Goal: Information Seeking & Learning: Learn about a topic

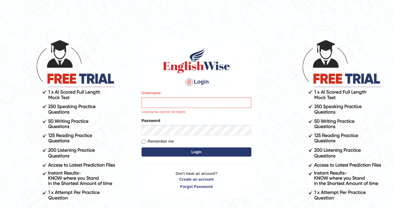
click at [187, 103] on input "Username" at bounding box center [196, 103] width 110 height 10
type input "DishaEw"
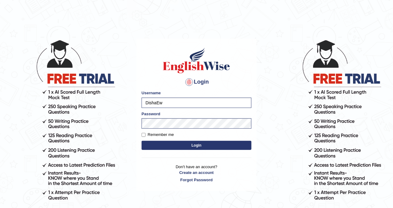
click at [189, 144] on button "Login" at bounding box center [196, 145] width 110 height 9
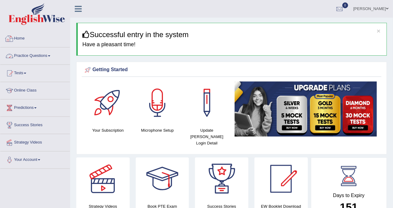
click at [20, 61] on link "Practice Questions" at bounding box center [34, 55] width 69 height 15
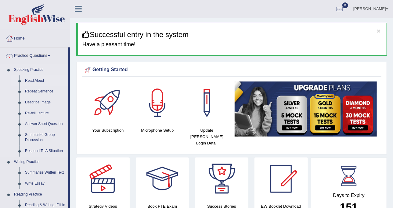
click at [37, 81] on link "Read Aloud" at bounding box center [45, 81] width 46 height 11
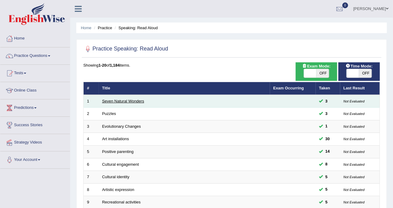
click at [120, 99] on link "Seven Natural Wonders" at bounding box center [123, 101] width 42 height 5
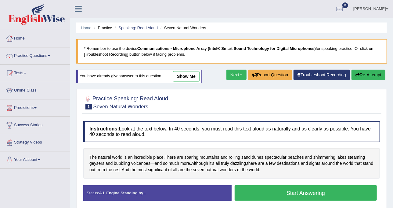
click at [188, 72] on link "show me" at bounding box center [186, 76] width 27 height 10
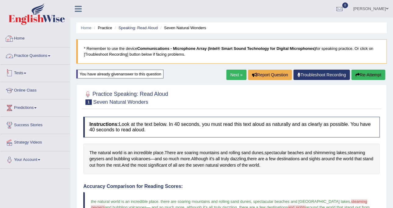
click at [43, 48] on link "Practice Questions" at bounding box center [34, 55] width 69 height 15
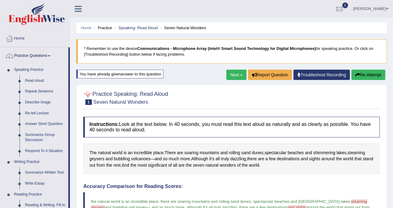
click at [40, 80] on link "Read Aloud" at bounding box center [45, 81] width 46 height 11
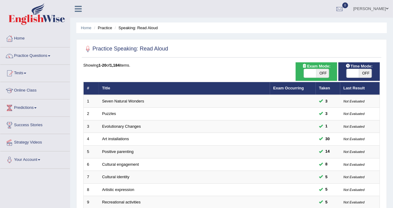
click at [126, 99] on link "Seven Natural Wonders" at bounding box center [123, 101] width 42 height 5
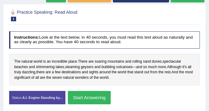
scroll to position [103, 0]
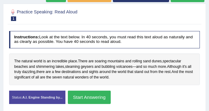
click at [80, 94] on button "Start Answering" at bounding box center [89, 97] width 43 height 13
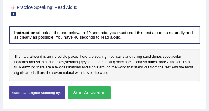
scroll to position [99, 0]
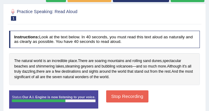
click at [119, 93] on button "Stop Recording" at bounding box center [127, 97] width 42 height 12
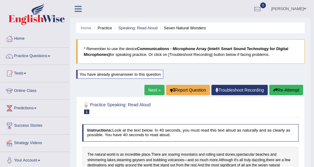
scroll to position [0, 0]
click at [45, 56] on link "Practice Questions" at bounding box center [34, 55] width 69 height 15
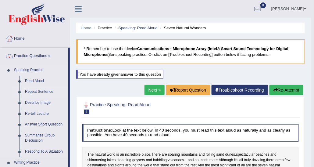
click at [33, 94] on link "Repeat Sentence" at bounding box center [45, 91] width 46 height 11
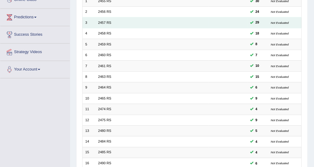
scroll to position [152, 0]
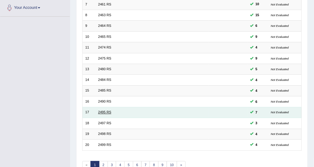
click at [110, 112] on link "2495 RS" at bounding box center [104, 112] width 13 height 4
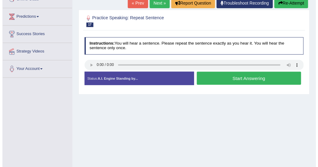
scroll to position [61, 0]
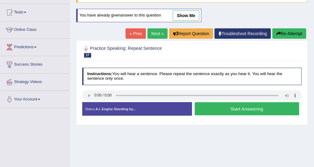
click at [214, 103] on button "Start Answering" at bounding box center [247, 108] width 105 height 13
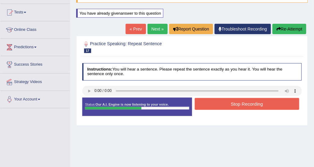
click at [214, 103] on button "Stop Recording" at bounding box center [247, 104] width 105 height 12
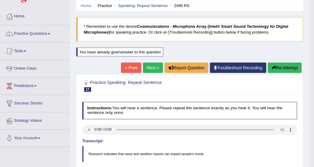
scroll to position [30, 0]
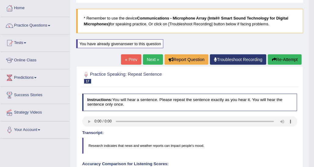
click at [280, 60] on button "Re-Attempt" at bounding box center [285, 59] width 34 height 10
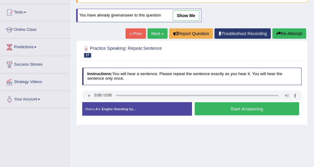
click at [208, 107] on button "Start Answering" at bounding box center [247, 108] width 105 height 13
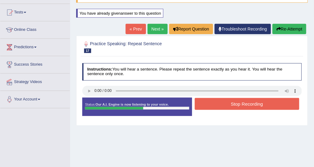
click at [208, 107] on button "Stop Recording" at bounding box center [247, 104] width 105 height 12
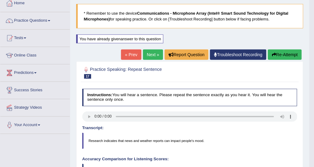
scroll to position [30, 0]
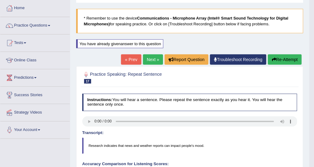
click at [281, 62] on button "Re-Attempt" at bounding box center [285, 59] width 34 height 10
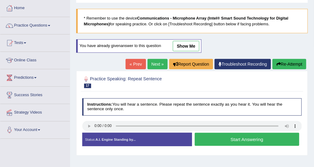
scroll to position [30, 0]
click at [239, 135] on button "Start Answering" at bounding box center [247, 139] width 105 height 13
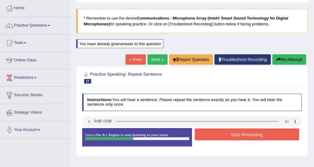
click at [238, 134] on button "Stop Recording" at bounding box center [247, 134] width 105 height 12
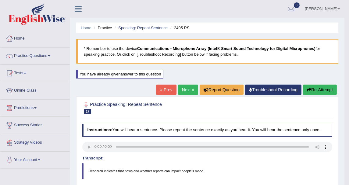
drag, startPoint x: 302, startPoint y: 0, endPoint x: 47, endPoint y: 57, distance: 260.8
click at [47, 57] on link "Practice Questions" at bounding box center [34, 55] width 69 height 15
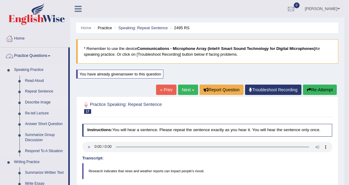
click at [46, 100] on link "Describe Image" at bounding box center [45, 102] width 46 height 11
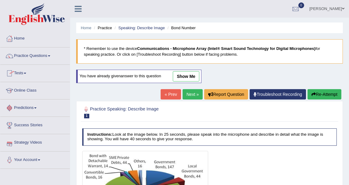
click at [182, 74] on link "show me" at bounding box center [186, 76] width 27 height 10
click at [144, 21] on div "Home Practice Speaking: Describe Image Bond Number * Remember to use the device…" at bounding box center [209, 152] width 279 height 305
click at [144, 29] on link "Speaking: Describe Image" at bounding box center [141, 28] width 46 height 5
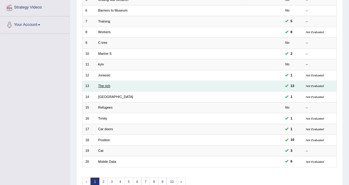
click at [107, 84] on link "The rich" at bounding box center [104, 86] width 12 height 4
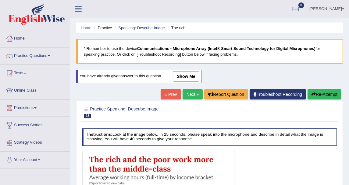
click at [197, 77] on link "show me" at bounding box center [186, 76] width 27 height 10
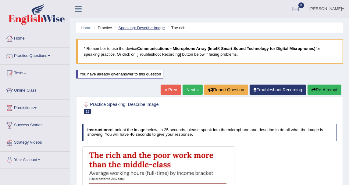
click at [137, 27] on link "Speaking: Describe Image" at bounding box center [141, 28] width 46 height 5
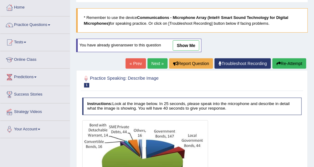
scroll to position [20, 0]
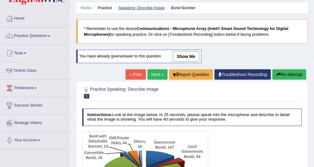
click at [125, 9] on link "Speaking: Describe Image" at bounding box center [141, 7] width 46 height 5
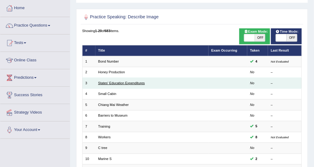
click at [116, 83] on link "States' Education Expenditures" at bounding box center [121, 83] width 47 height 4
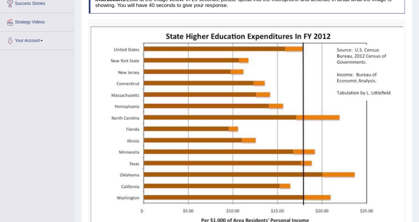
scroll to position [122, 0]
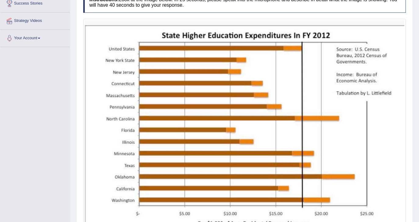
drag, startPoint x: 299, startPoint y: 0, endPoint x: 184, endPoint y: 133, distance: 175.5
click at [184, 133] on img at bounding box center [244, 133] width 319 height 226
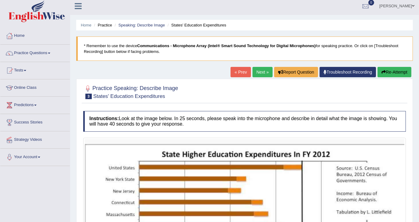
scroll to position [0, 0]
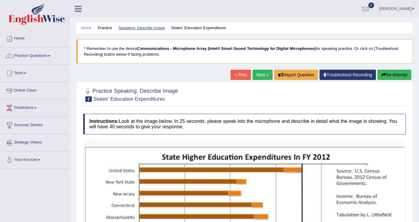
click at [151, 28] on link "Speaking: Describe Image" at bounding box center [141, 28] width 46 height 5
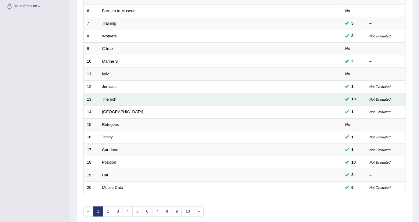
scroll to position [179, 0]
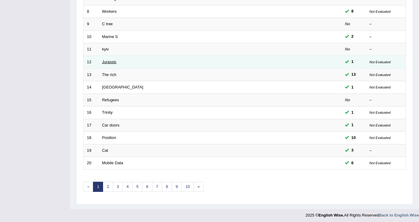
click at [110, 60] on link "Jurassic" at bounding box center [109, 62] width 15 height 5
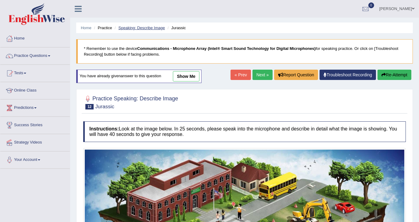
click at [163, 26] on link "Speaking: Describe Image" at bounding box center [141, 28] width 46 height 5
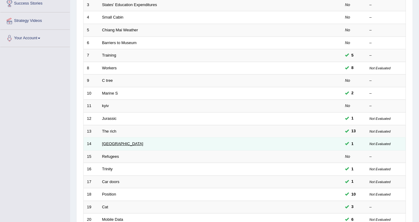
click at [108, 142] on link "[GEOGRAPHIC_DATA]" at bounding box center [122, 144] width 41 height 5
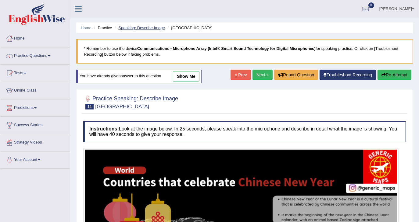
click at [149, 27] on link "Speaking: Describe Image" at bounding box center [141, 28] width 46 height 5
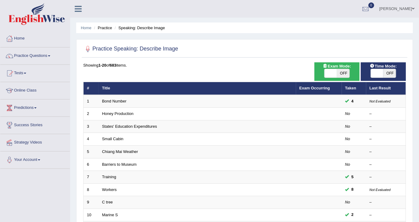
click at [122, 112] on link "Honey Production" at bounding box center [117, 114] width 31 height 5
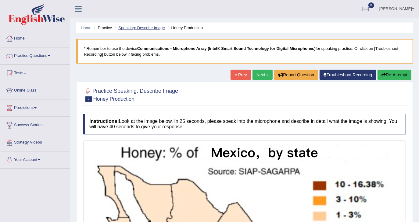
click at [154, 29] on link "Speaking: Describe Image" at bounding box center [141, 28] width 46 height 5
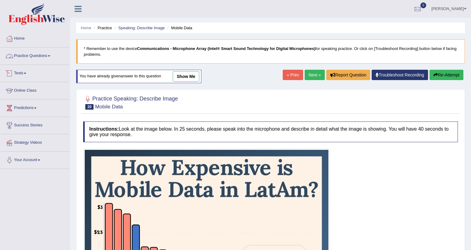
click at [31, 59] on link "Practice Questions" at bounding box center [34, 55] width 69 height 15
